Goal: Information Seeking & Learning: Compare options

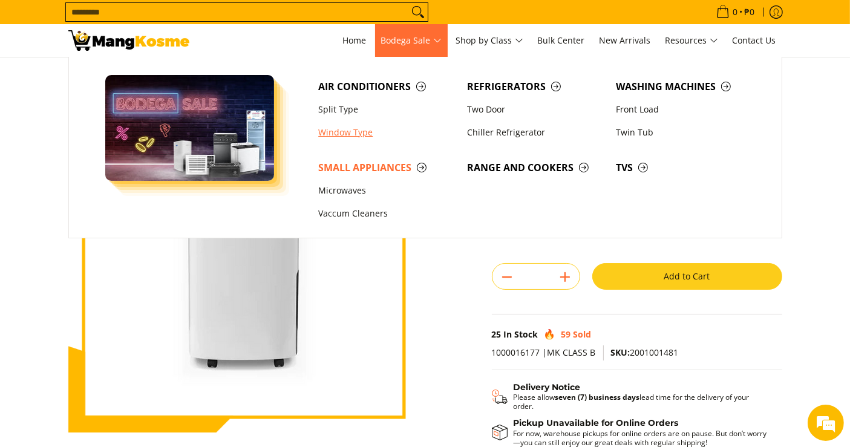
click at [345, 135] on link "Window Type" at bounding box center [386, 132] width 149 height 23
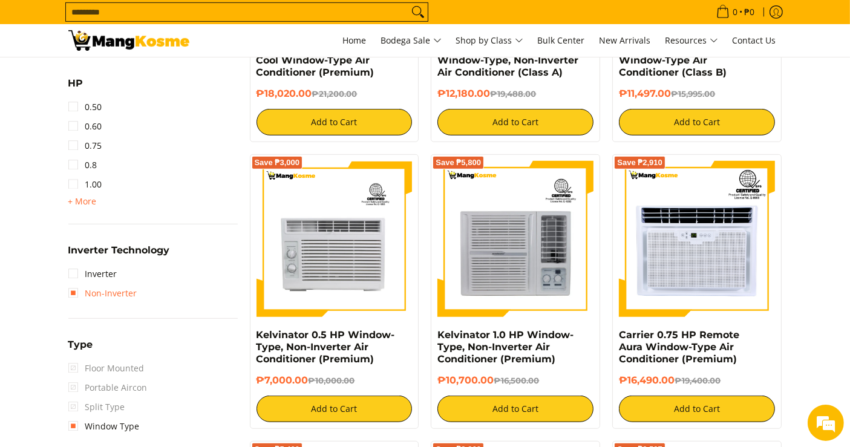
scroll to position [739, 0]
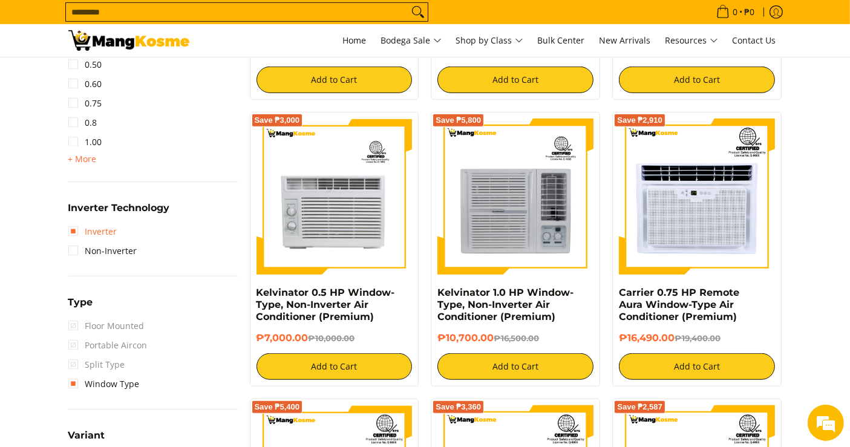
click at [90, 225] on link "Inverter" at bounding box center [92, 231] width 49 height 19
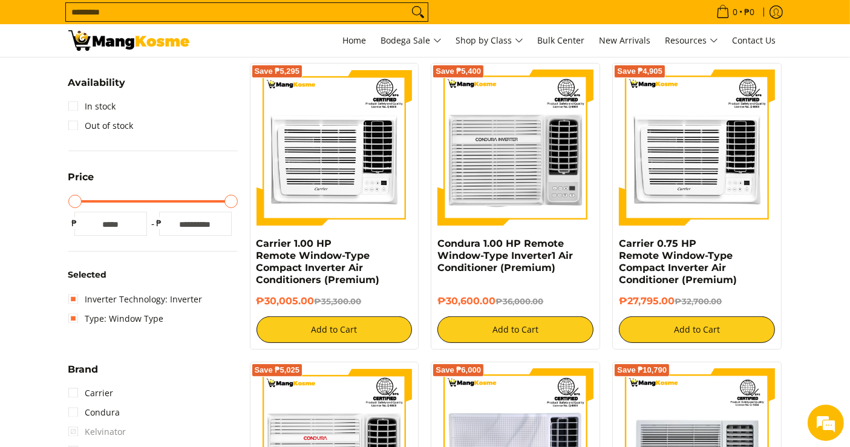
scroll to position [158, 0]
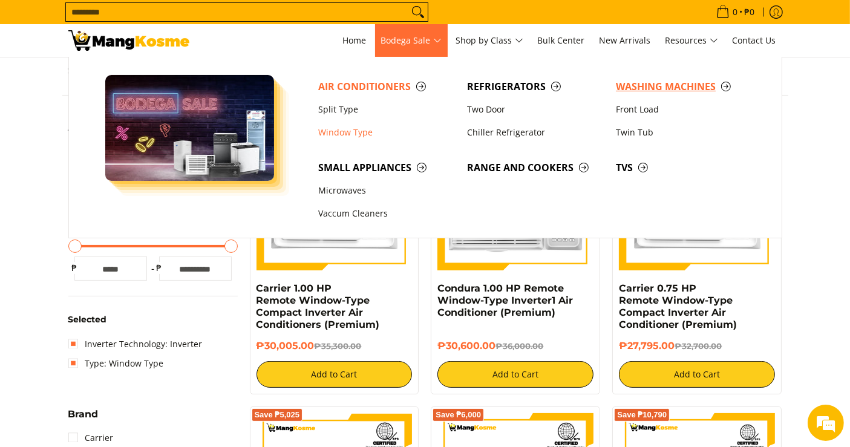
click at [650, 91] on span "Washing Machines" at bounding box center [684, 86] width 137 height 15
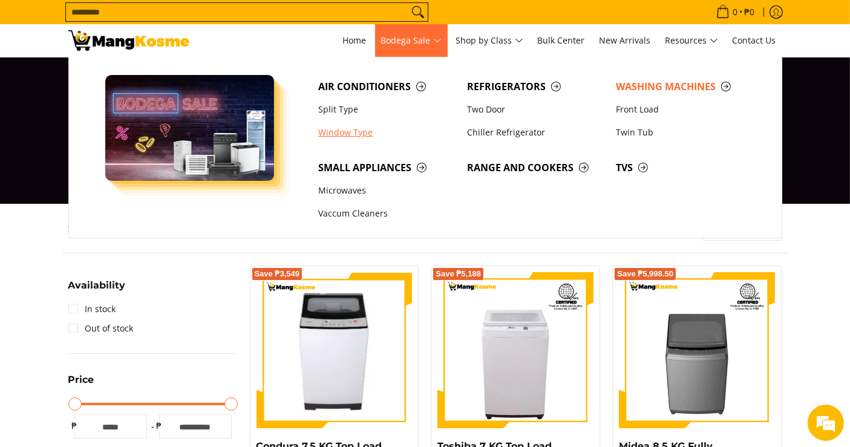
click at [344, 132] on link "Window Type" at bounding box center [386, 132] width 149 height 23
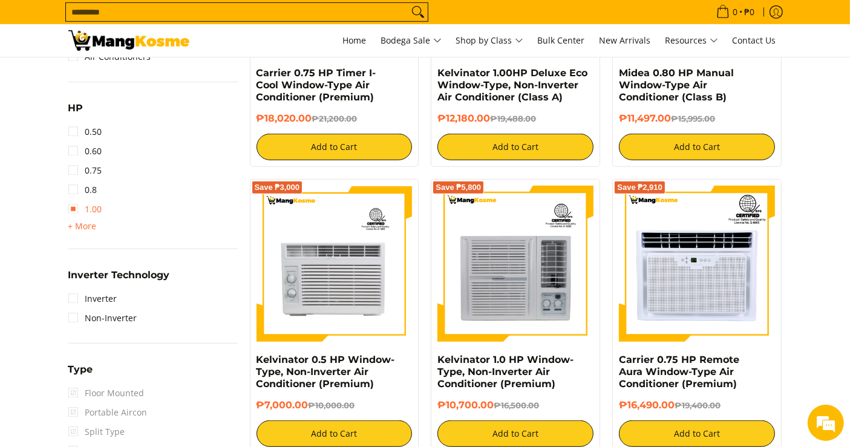
click at [72, 207] on link "1.00" at bounding box center [85, 209] width 34 height 19
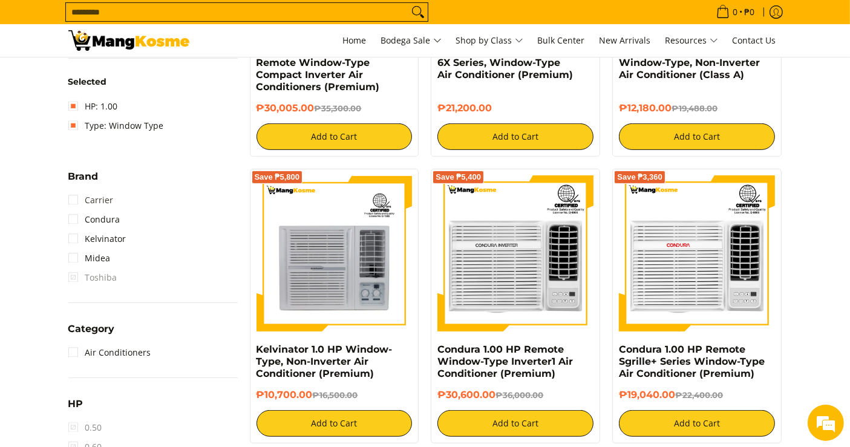
scroll to position [403, 0]
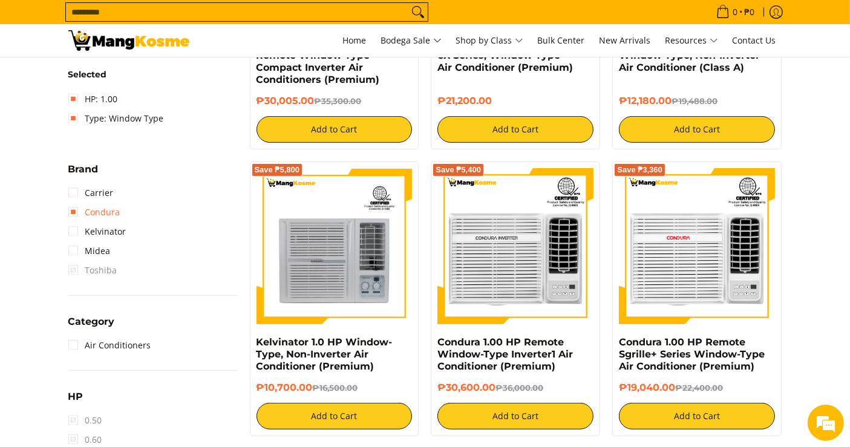
click at [86, 214] on link "Condura" at bounding box center [94, 212] width 52 height 19
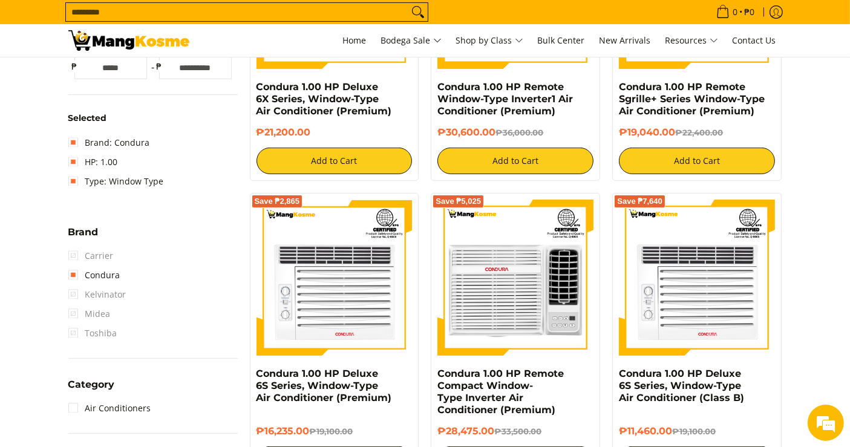
scroll to position [426, 0]
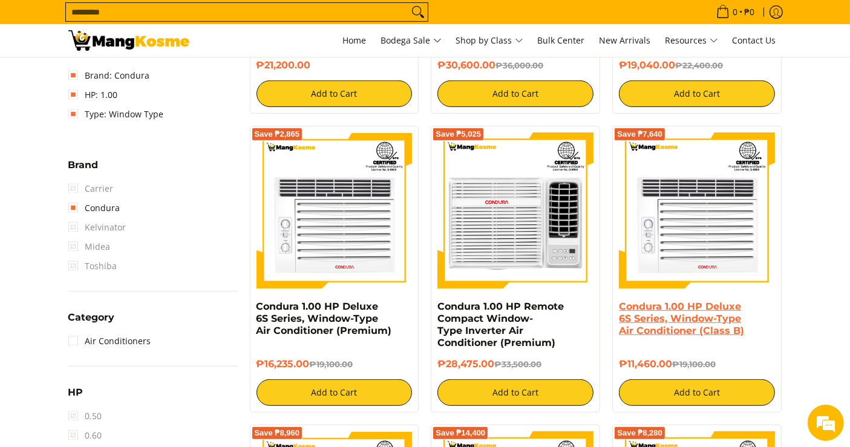
click at [694, 321] on link "Condura 1.00 HP Deluxe 6S Series, Window-Type Air Conditioner (Class B)" at bounding box center [681, 319] width 125 height 36
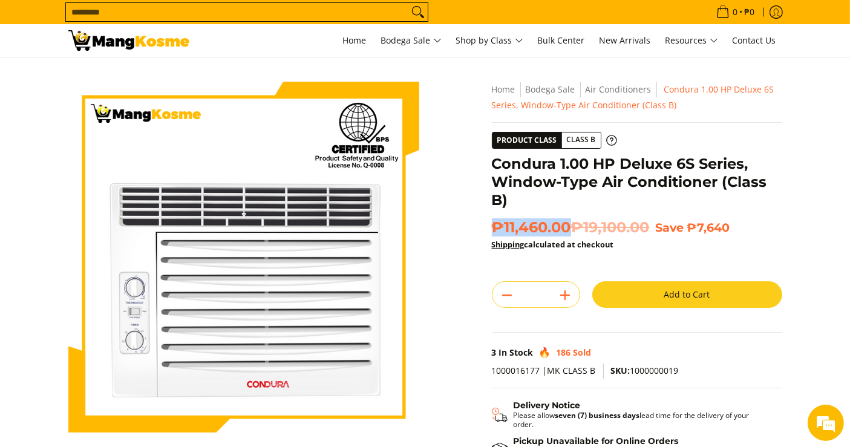
drag, startPoint x: 573, startPoint y: 228, endPoint x: 497, endPoint y: 227, distance: 75.6
click at [497, 227] on span "₱11,460.00 ₱19,100.00" at bounding box center [571, 227] width 158 height 18
copy span "₱11,460.00"
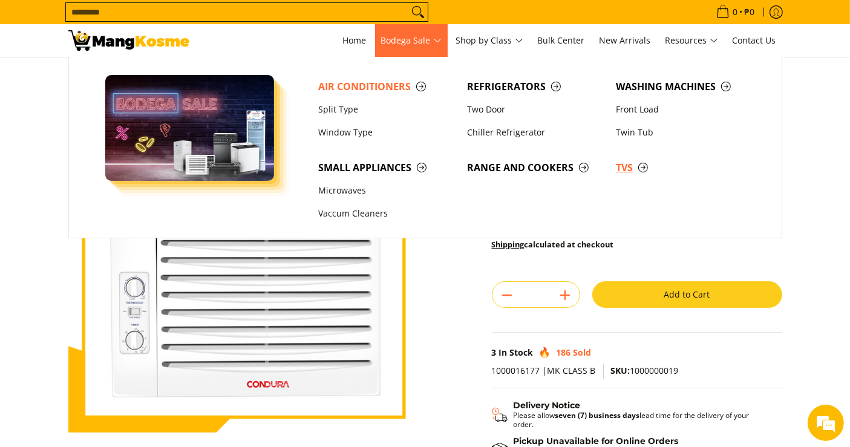
click at [621, 162] on span "TVs" at bounding box center [684, 167] width 137 height 15
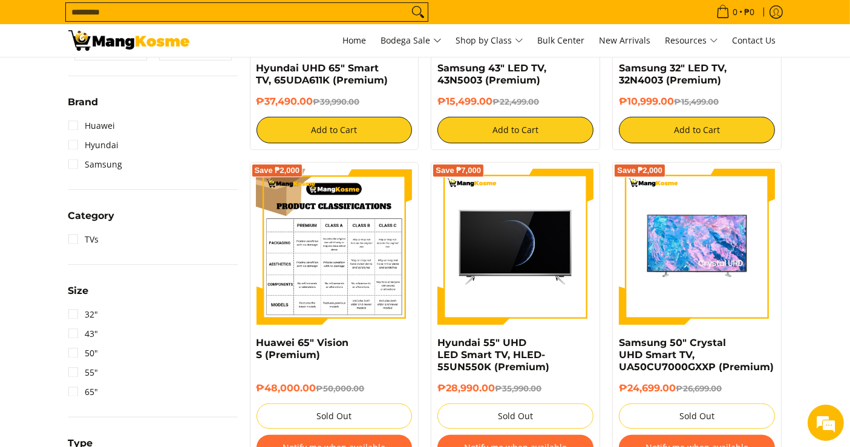
scroll to position [336, 0]
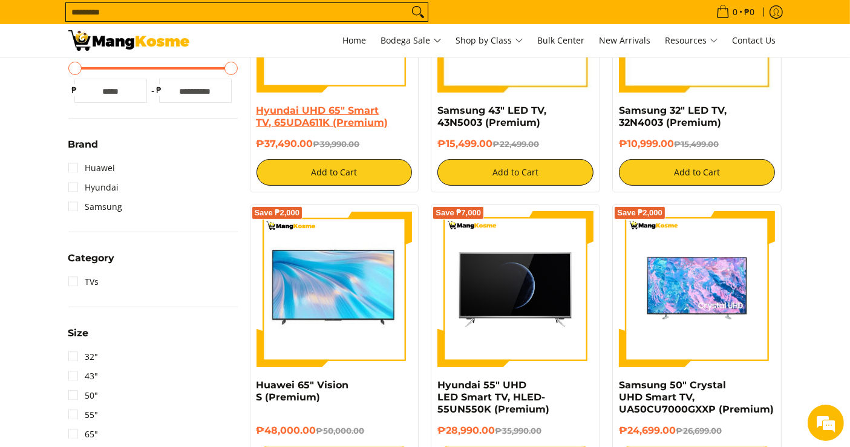
click at [326, 111] on link "Hyundai UHD 65" Smart TV, 65UDA611K (Premium)" at bounding box center [322, 117] width 132 height 24
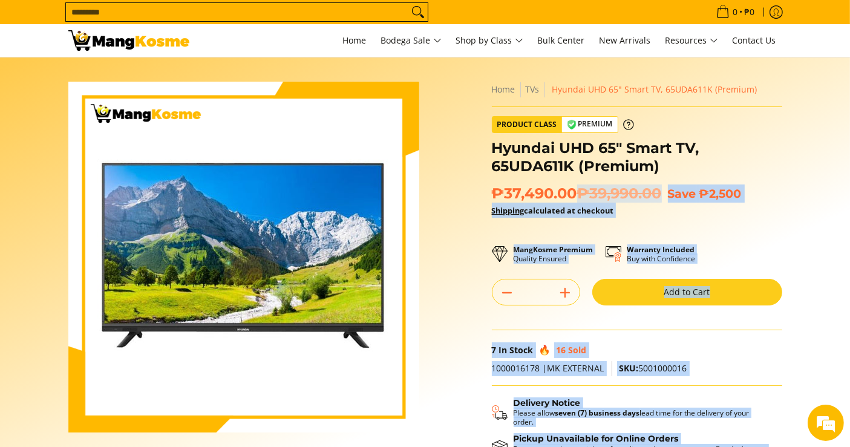
drag, startPoint x: 578, startPoint y: 200, endPoint x: 489, endPoint y: 194, distance: 88.5
click at [489, 194] on div "**********" at bounding box center [637, 300] width 302 height 436
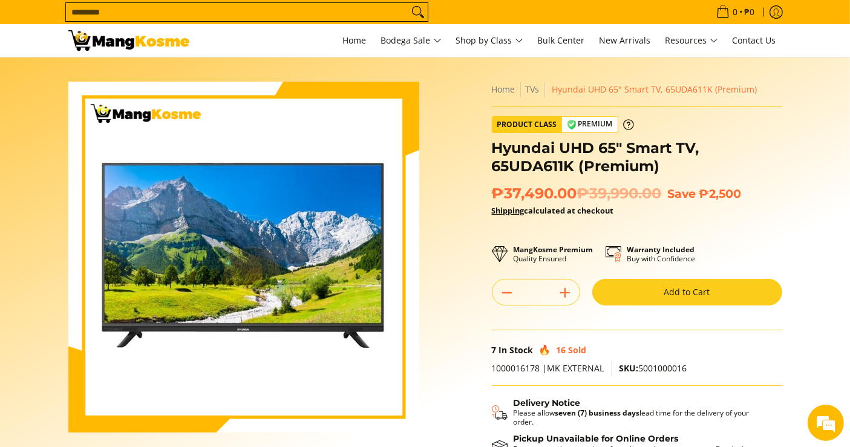
click at [523, 192] on span "₱37,490.00 ₱39,990.00" at bounding box center [577, 193] width 170 height 18
click at [569, 191] on span "₱37,490.00 ₱39,990.00" at bounding box center [577, 193] width 170 height 18
drag, startPoint x: 572, startPoint y: 192, endPoint x: 494, endPoint y: 198, distance: 78.3
click at [494, 198] on span "₱37,490.00 ₱39,990.00" at bounding box center [577, 193] width 170 height 18
copy span "₱37,490.00"
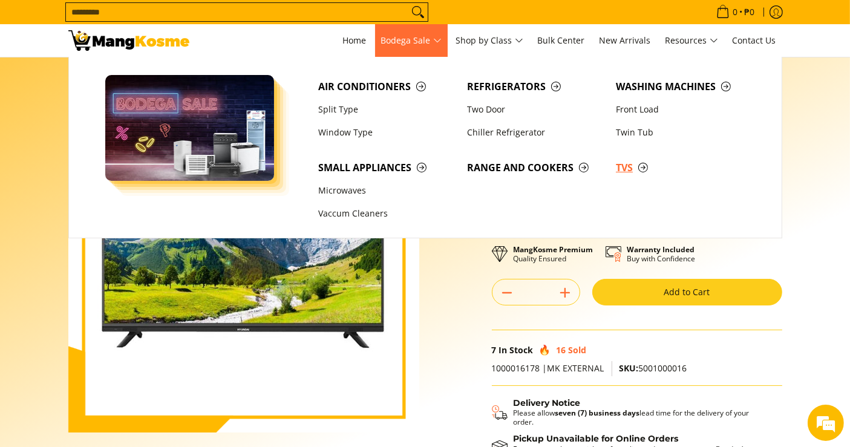
click at [622, 164] on span "TVs" at bounding box center [684, 167] width 137 height 15
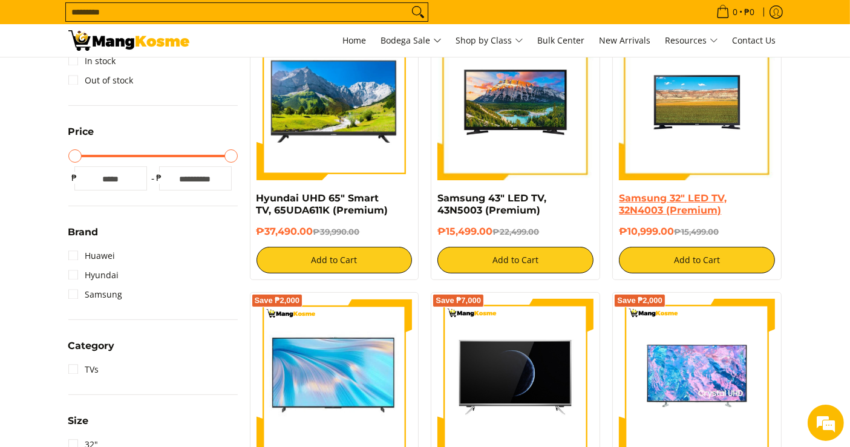
scroll to position [269, 0]
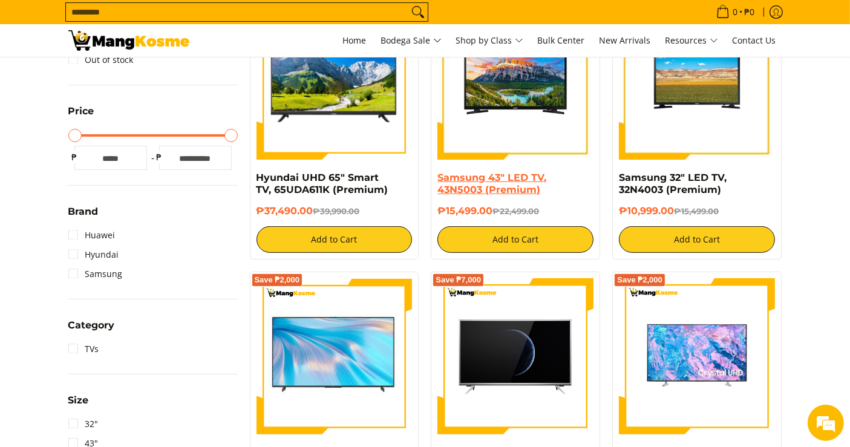
click at [506, 188] on link "Samsung 43" LED TV, 43N5003 (Premium)" at bounding box center [491, 184] width 109 height 24
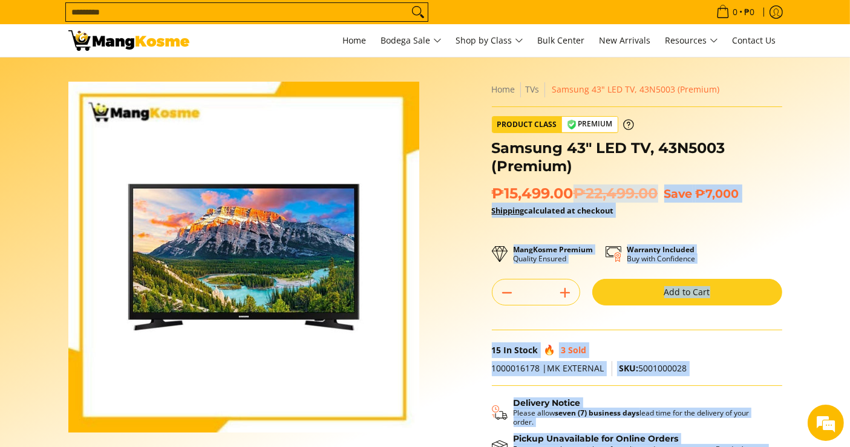
drag, startPoint x: 570, startPoint y: 196, endPoint x: 489, endPoint y: 190, distance: 80.7
click at [489, 190] on div "**********" at bounding box center [637, 300] width 302 height 436
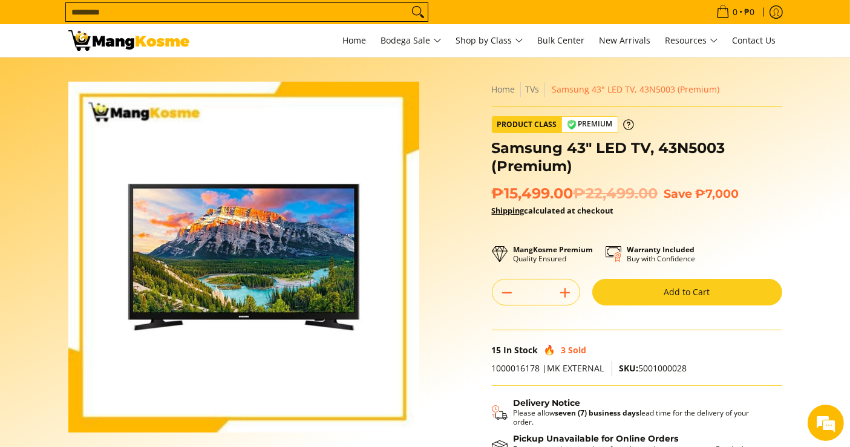
click at [569, 195] on span "₱15,499.00 ₱22,499.00" at bounding box center [575, 193] width 166 height 18
click at [570, 195] on span "₱15,499.00 ₱22,499.00" at bounding box center [575, 193] width 166 height 18
drag, startPoint x: 572, startPoint y: 195, endPoint x: 492, endPoint y: 190, distance: 80.6
click at [492, 190] on span "₱15,499.00 ₱22,499.00" at bounding box center [575, 193] width 166 height 18
copy span "₱15,499.00"
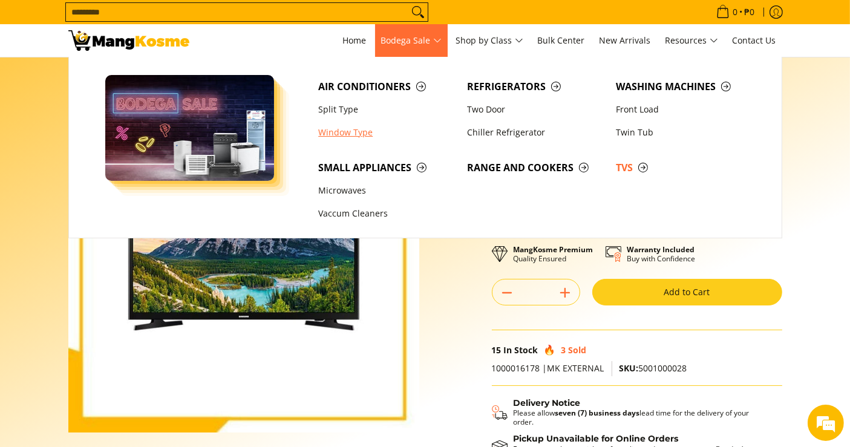
click at [364, 133] on link "Window Type" at bounding box center [386, 132] width 149 height 23
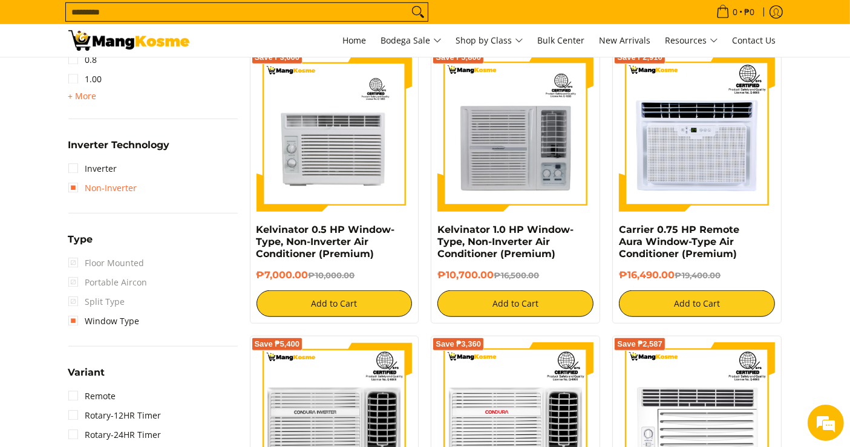
scroll to position [739, 0]
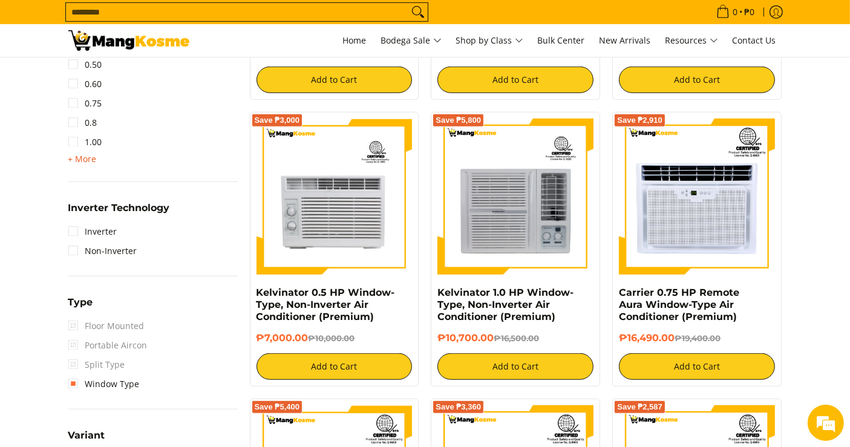
click at [86, 155] on span "+ More" at bounding box center [82, 159] width 28 height 10
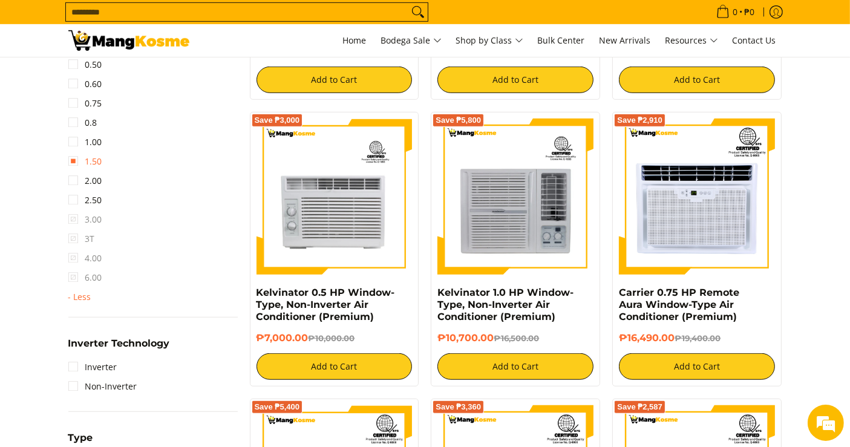
click at [73, 159] on link "1.50" at bounding box center [85, 161] width 34 height 19
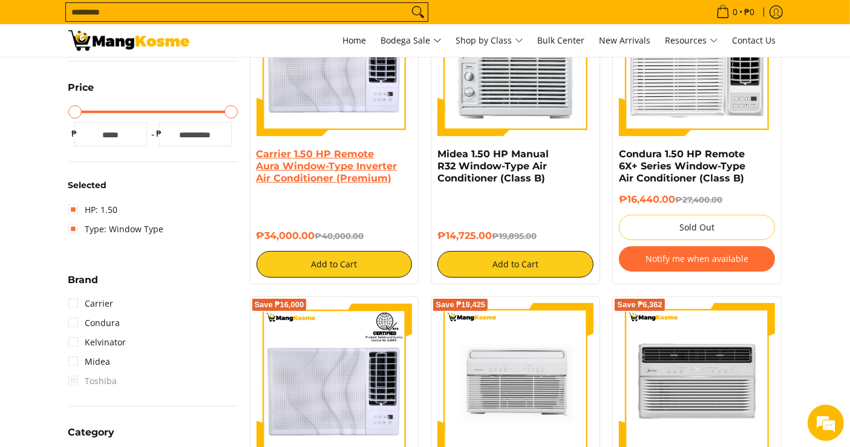
click at [330, 168] on link "Carrier 1.50 HP Remote Aura Window-Type Inverter Air Conditioner (Premium)" at bounding box center [326, 166] width 141 height 36
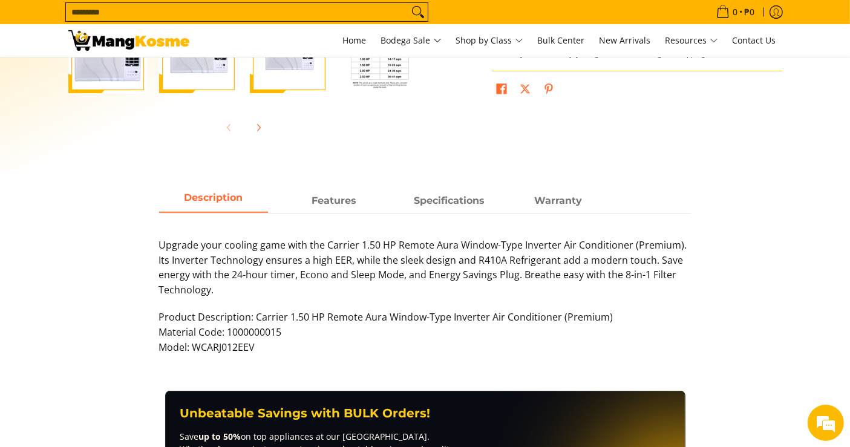
scroll to position [470, 0]
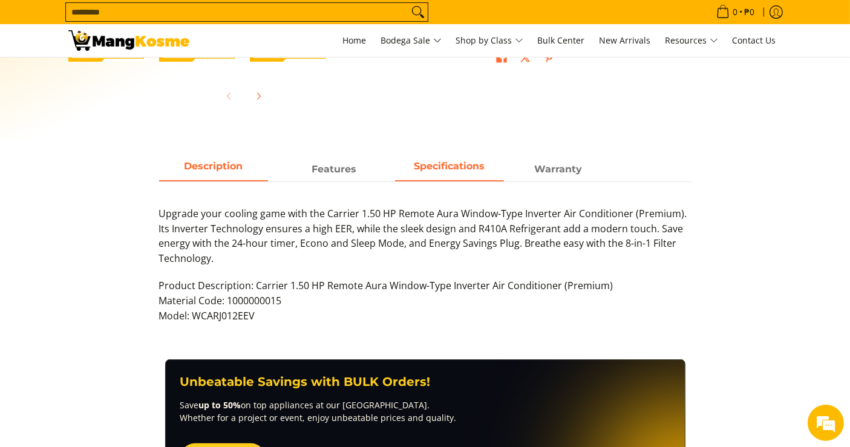
click at [431, 165] on span "Specifications" at bounding box center [449, 169] width 109 height 22
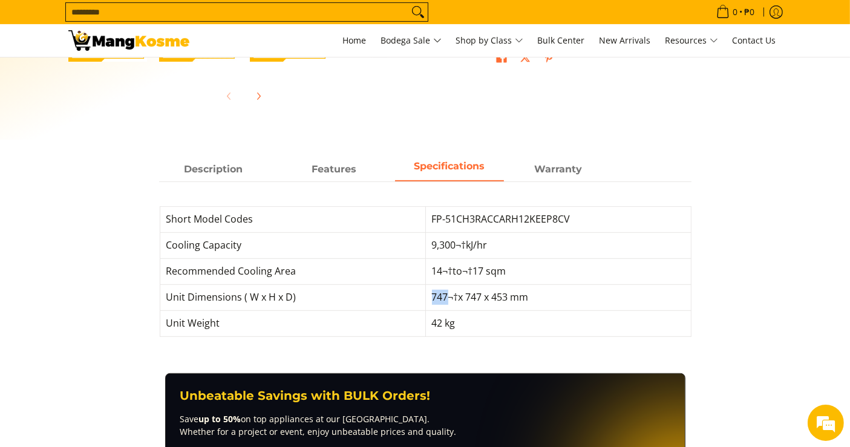
drag, startPoint x: 448, startPoint y: 293, endPoint x: 411, endPoint y: 296, distance: 36.4
click at [411, 296] on tr "Unit Dimensions ( W x H x D) 747¬†x 747 x 453 mm" at bounding box center [425, 297] width 531 height 26
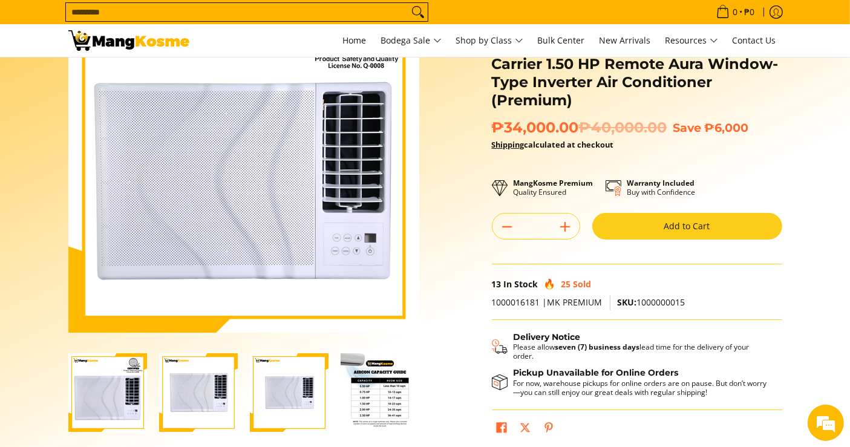
scroll to position [0, 0]
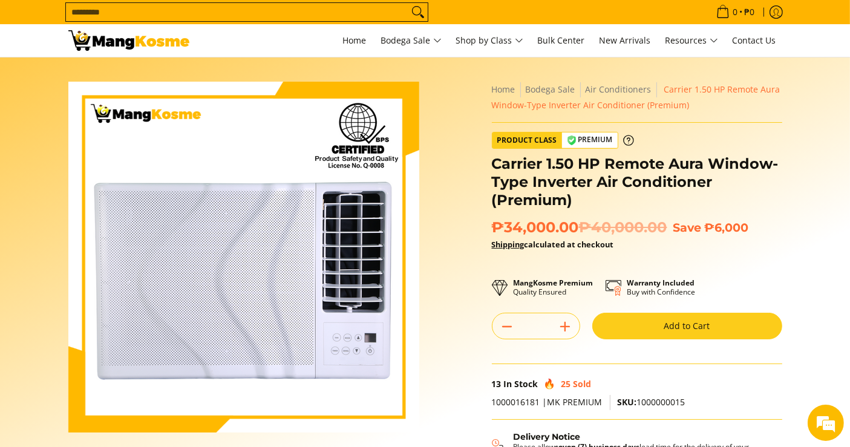
copy tr "747"
click at [783, 253] on div "**********" at bounding box center [637, 316] width 302 height 469
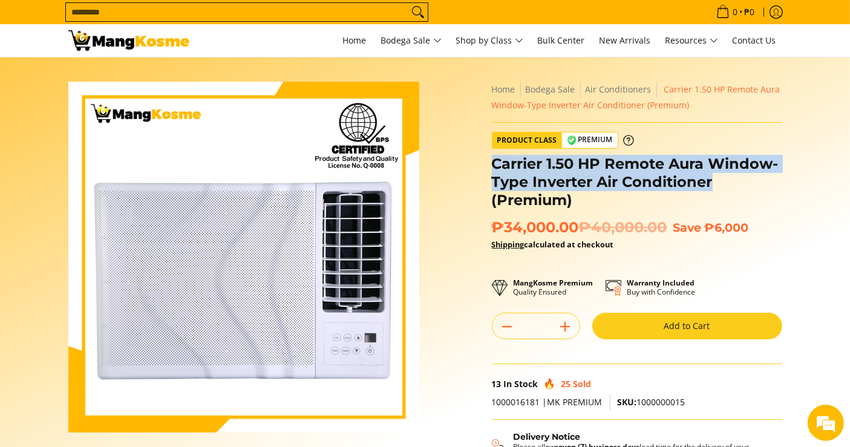
drag, startPoint x: 719, startPoint y: 178, endPoint x: 494, endPoint y: 158, distance: 225.9
click at [494, 158] on h1 "Carrier 1.50 HP Remote Aura Window-Type Inverter Air Conditioner (Premium)" at bounding box center [637, 182] width 290 height 54
copy h1 "Carrier 1.50 HP Remote Aura Window-Type Inverter Air Conditioner"
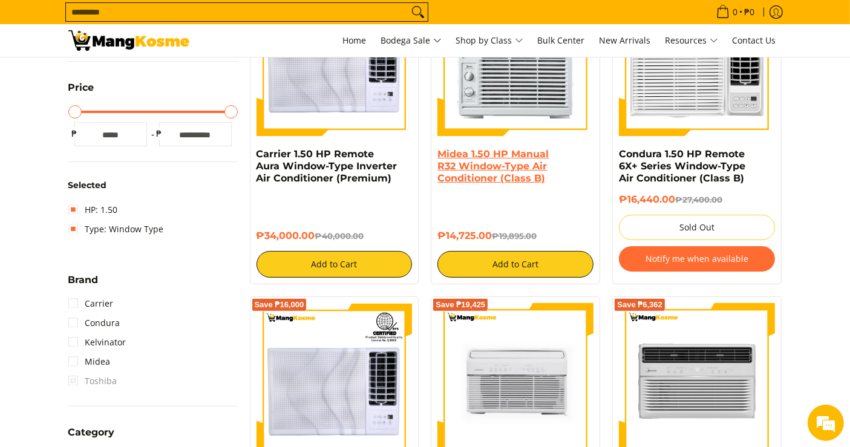
click at [468, 153] on link "Midea 1.50 HP Manual R32 Window-Type Air Conditioner (Class B)" at bounding box center [492, 166] width 111 height 36
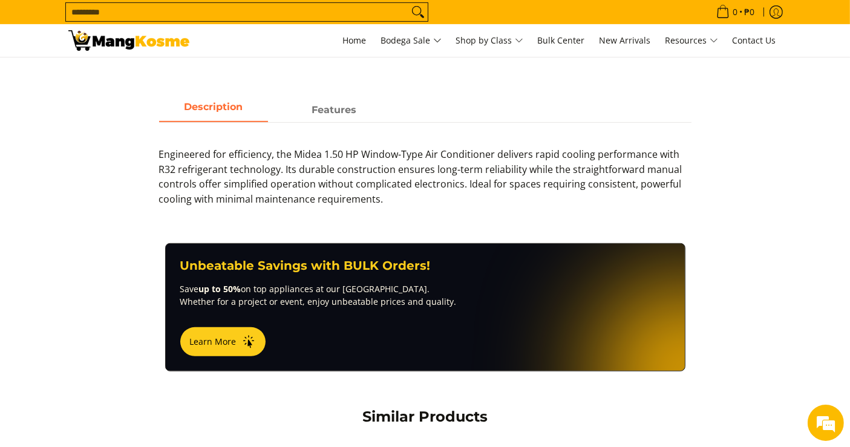
scroll to position [470, 0]
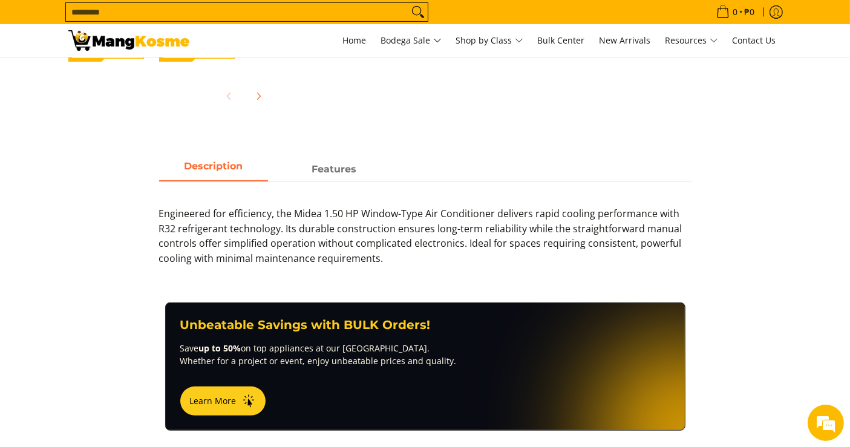
click at [337, 151] on main "Skip to Main Content Enable zoom Disable zoom Enable zoom Disable zoom Enable z…" at bounding box center [425, 208] width 850 height 1242
click at [339, 163] on strong "Features" at bounding box center [334, 165] width 45 height 11
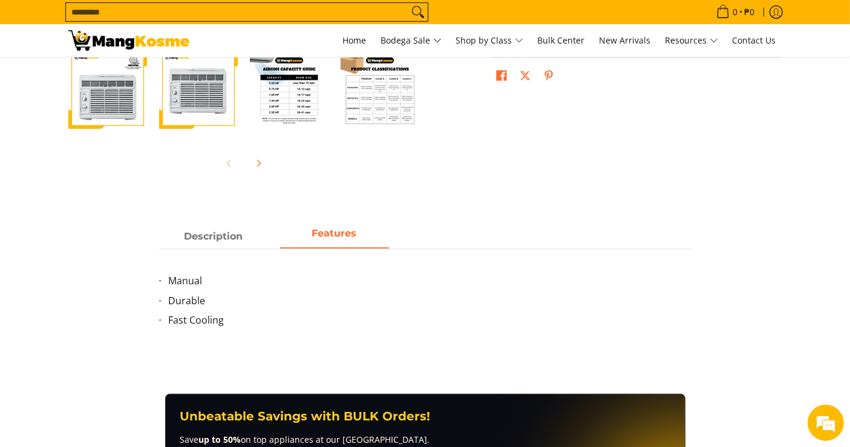
scroll to position [0, 0]
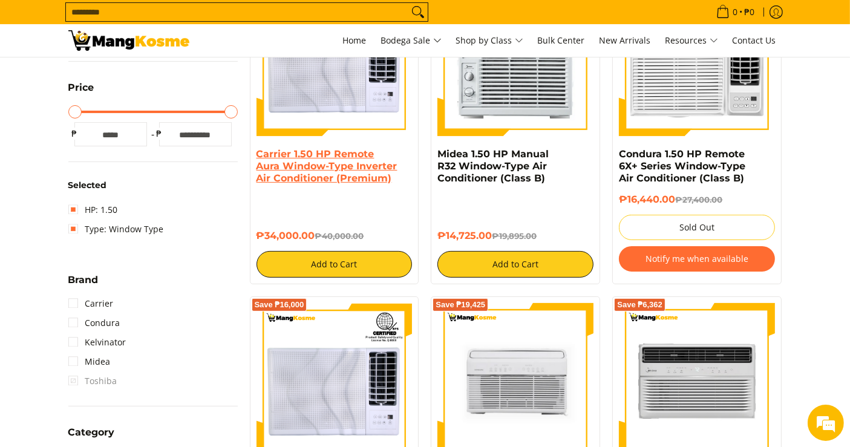
click at [321, 163] on link "Carrier 1.50 HP Remote Aura Window-Type Inverter Air Conditioner (Premium)" at bounding box center [326, 166] width 141 height 36
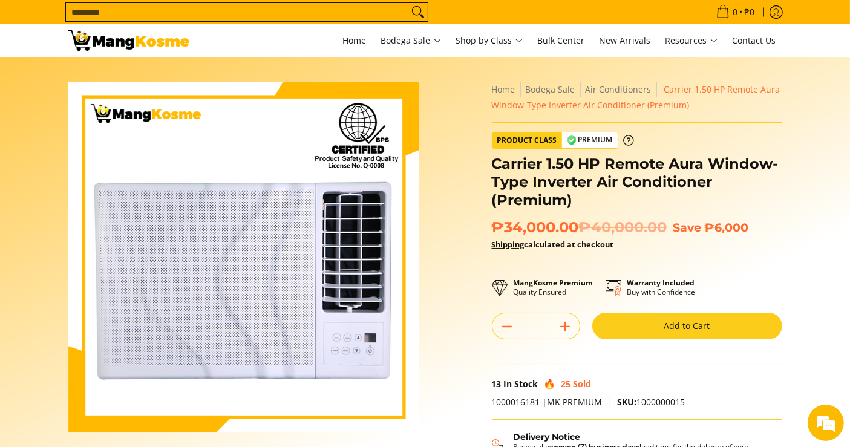
click at [602, 184] on h1 "Carrier 1.50 HP Remote Aura Window-Type Inverter Air Conditioner (Premium)" at bounding box center [637, 182] width 290 height 54
click at [601, 183] on h1 "Carrier 1.50 HP Remote Aura Window-Type Inverter Air Conditioner (Premium)" at bounding box center [637, 182] width 290 height 54
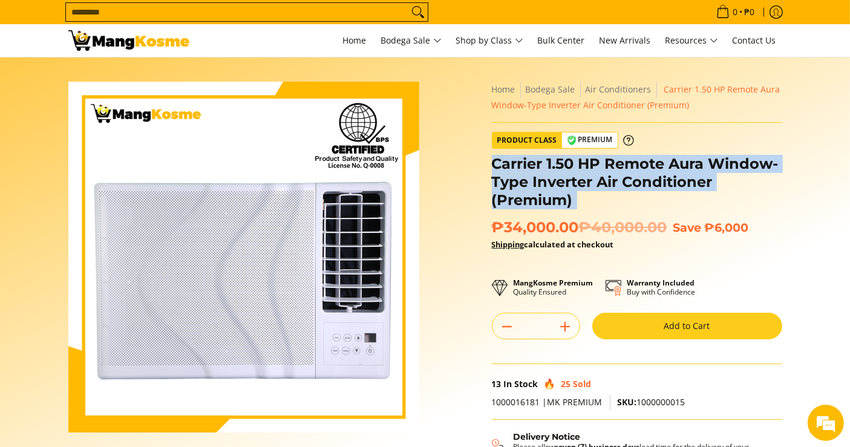
click at [601, 183] on h1 "Carrier 1.50 HP Remote Aura Window-Type Inverter Air Conditioner (Premium)" at bounding box center [637, 182] width 290 height 54
copy div "Carrier 1.50 HP Remote Aura Window-Type Inverter Air Conditioner (Premium)"
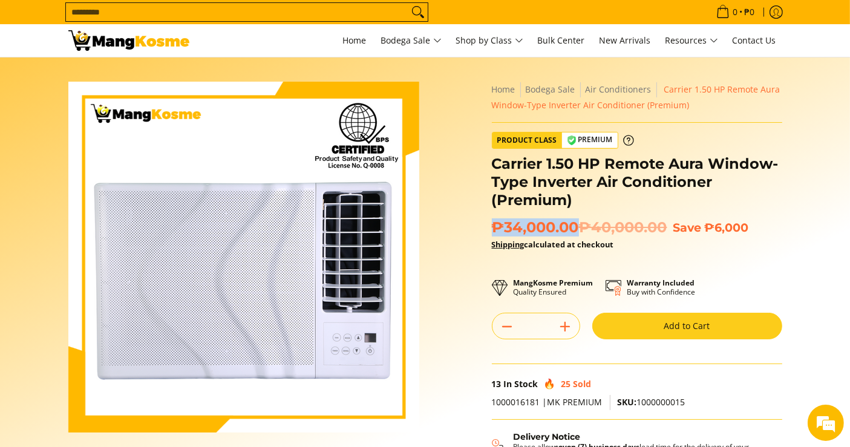
drag, startPoint x: 577, startPoint y: 225, endPoint x: 496, endPoint y: 233, distance: 81.4
click at [496, 233] on span "₱34,000.00 ₱40,000.00" at bounding box center [579, 227] width 175 height 18
copy span "₱34,000.00"
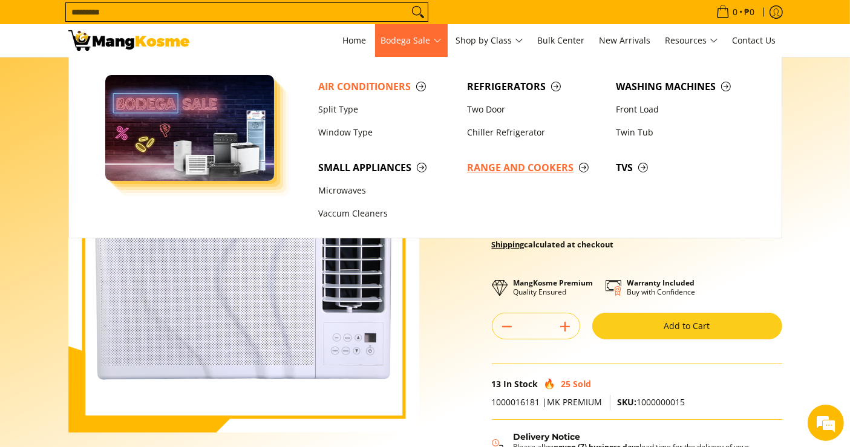
click at [517, 174] on span "Range and Cookers" at bounding box center [535, 167] width 137 height 15
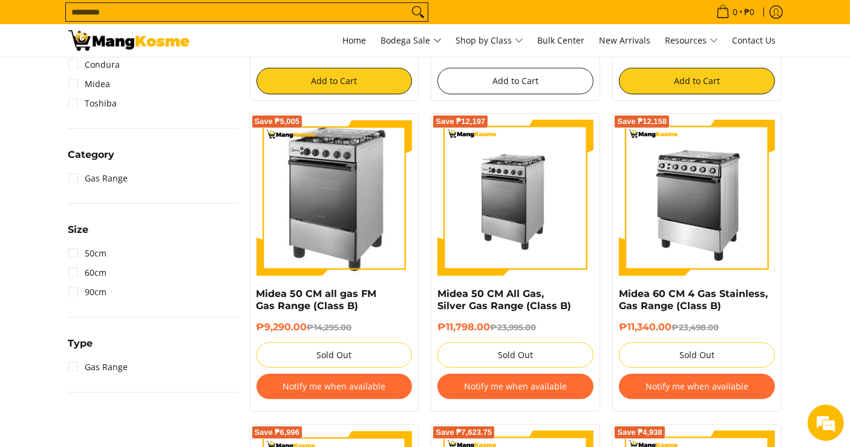
scroll to position [470, 0]
